Goal: Information Seeking & Learning: Understand process/instructions

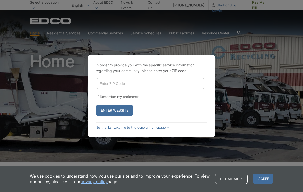
click at [108, 88] on input "Enter ZIP Code" at bounding box center [151, 83] width 110 height 11
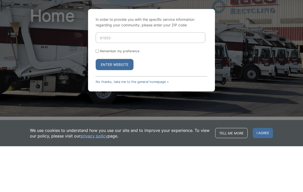
type input "91950"
click at [102, 105] on button "Enter Website" at bounding box center [115, 110] width 38 height 11
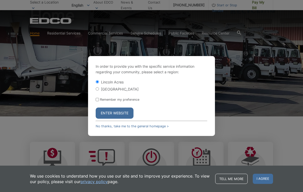
click at [112, 102] on label "Remember my preference" at bounding box center [119, 100] width 39 height 4
click at [99, 101] on input "Remember my preference" at bounding box center [97, 99] width 3 height 3
checkbox input "false"
click at [120, 116] on button "Enter Website" at bounding box center [115, 113] width 38 height 11
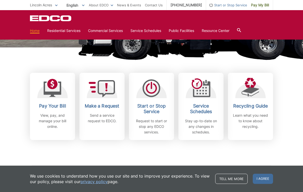
scroll to position [115, 0]
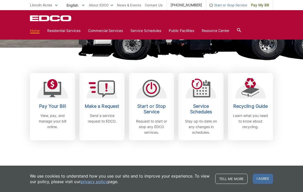
click at [230, 114] on link "Recycling Guide Learn what you need to know about recycling." at bounding box center [250, 106] width 45 height 67
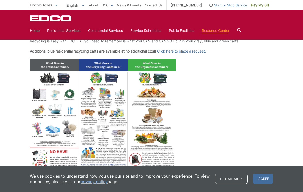
scroll to position [190, 0]
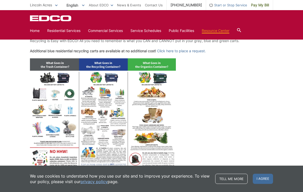
click at [93, 130] on img at bounding box center [103, 114] width 146 height 113
